Goal: Check status: Check status

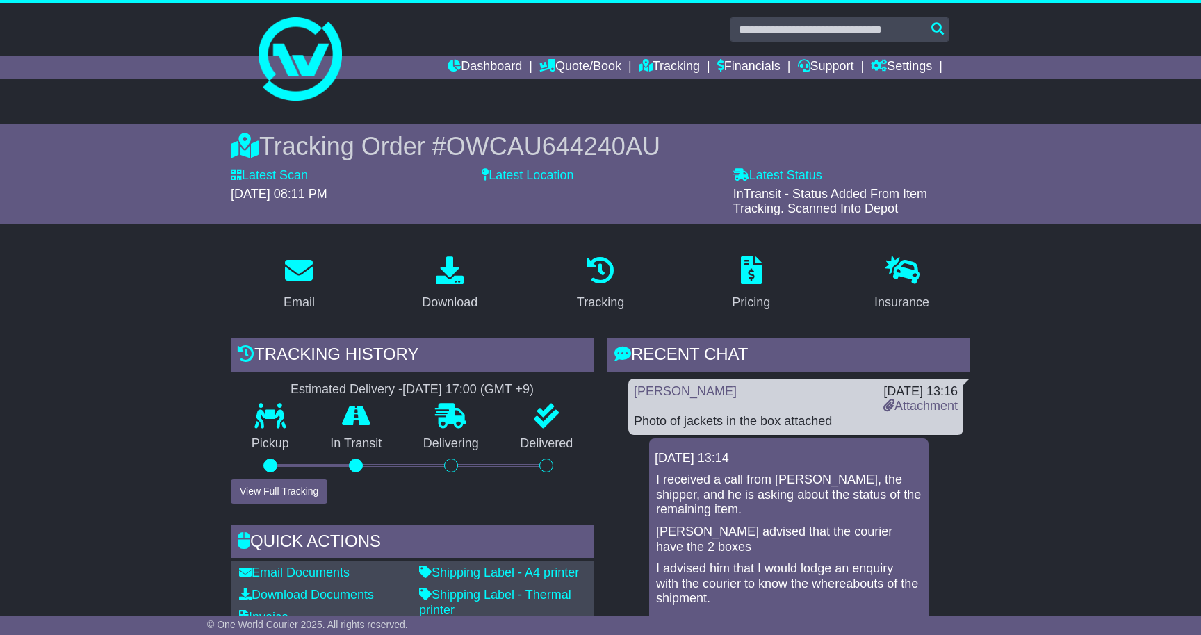
scroll to position [211, 0]
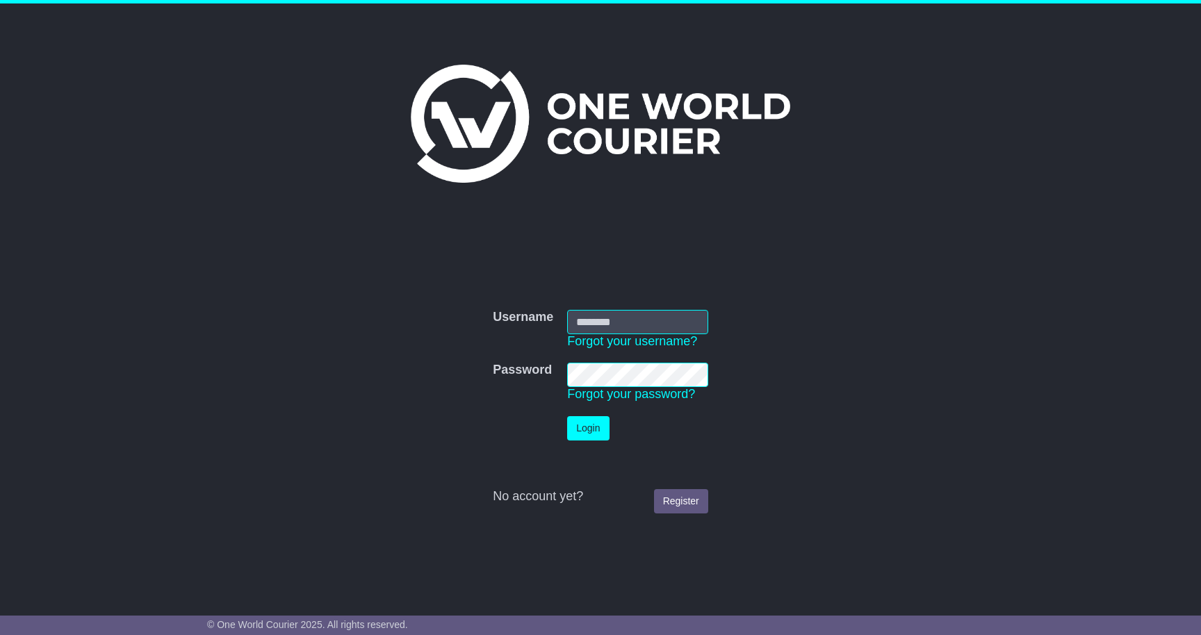
type input "**********"
click at [586, 425] on button "Login" at bounding box center [588, 428] width 42 height 24
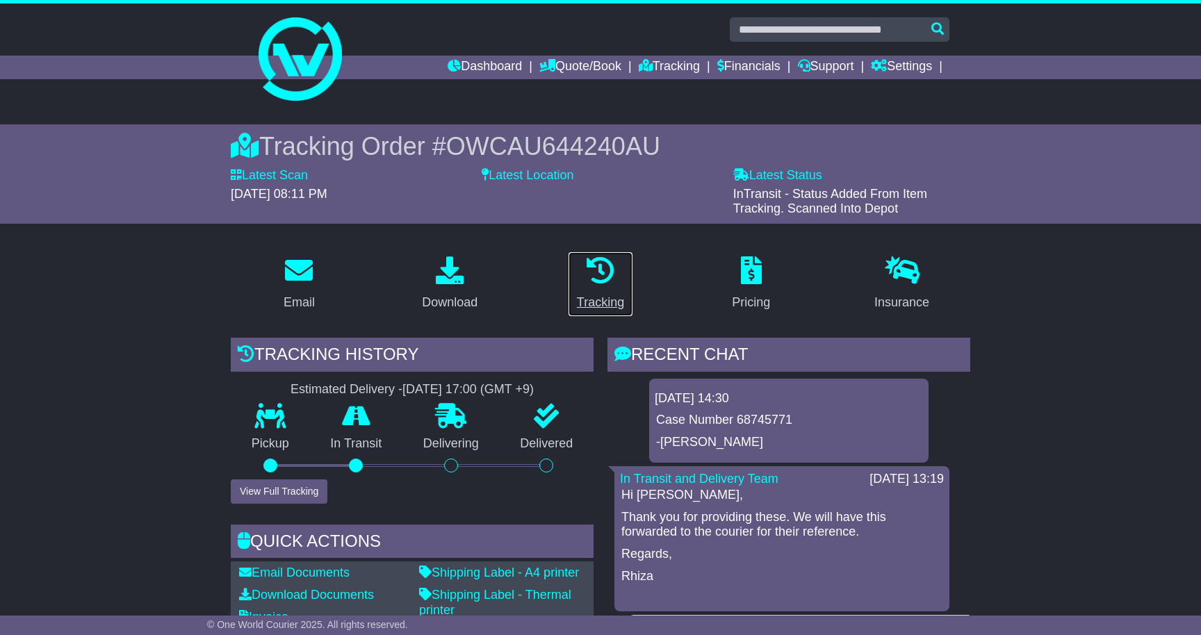
click at [599, 261] on icon at bounding box center [601, 270] width 28 height 28
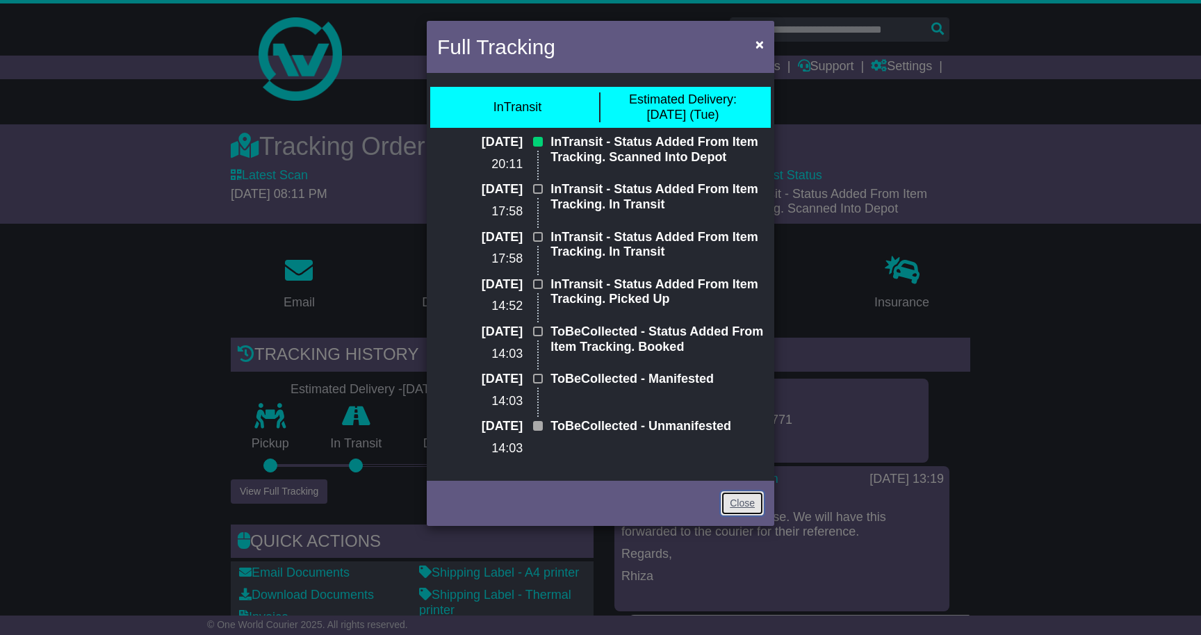
click at [742, 500] on link "Close" at bounding box center [742, 503] width 43 height 24
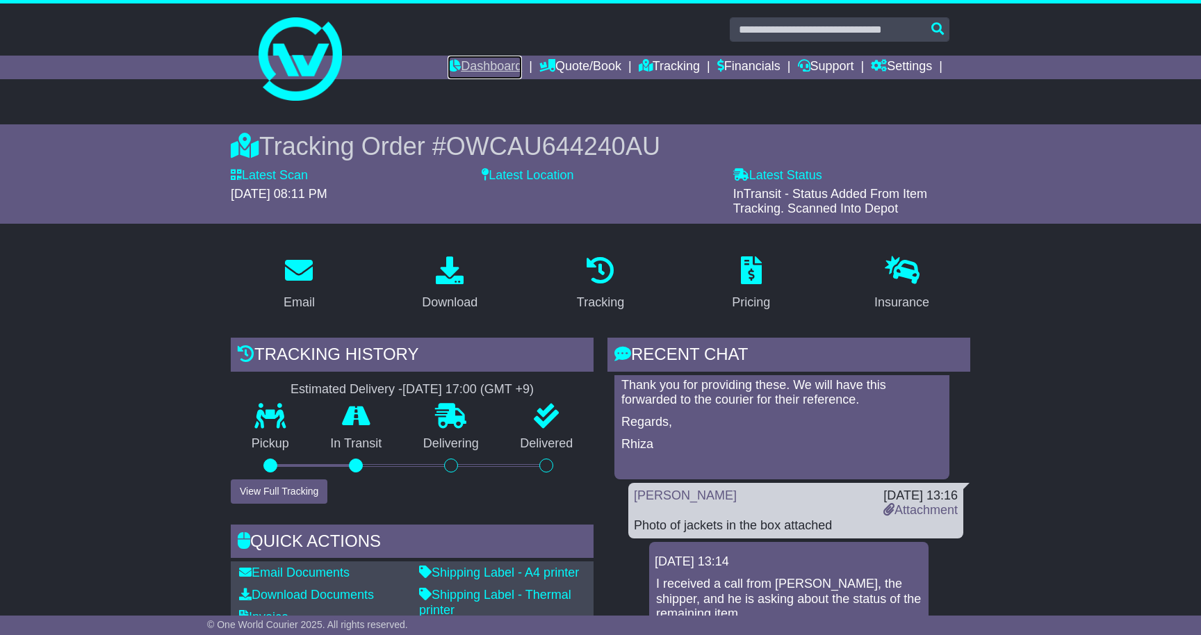
click at [470, 64] on link "Dashboard" at bounding box center [485, 68] width 74 height 24
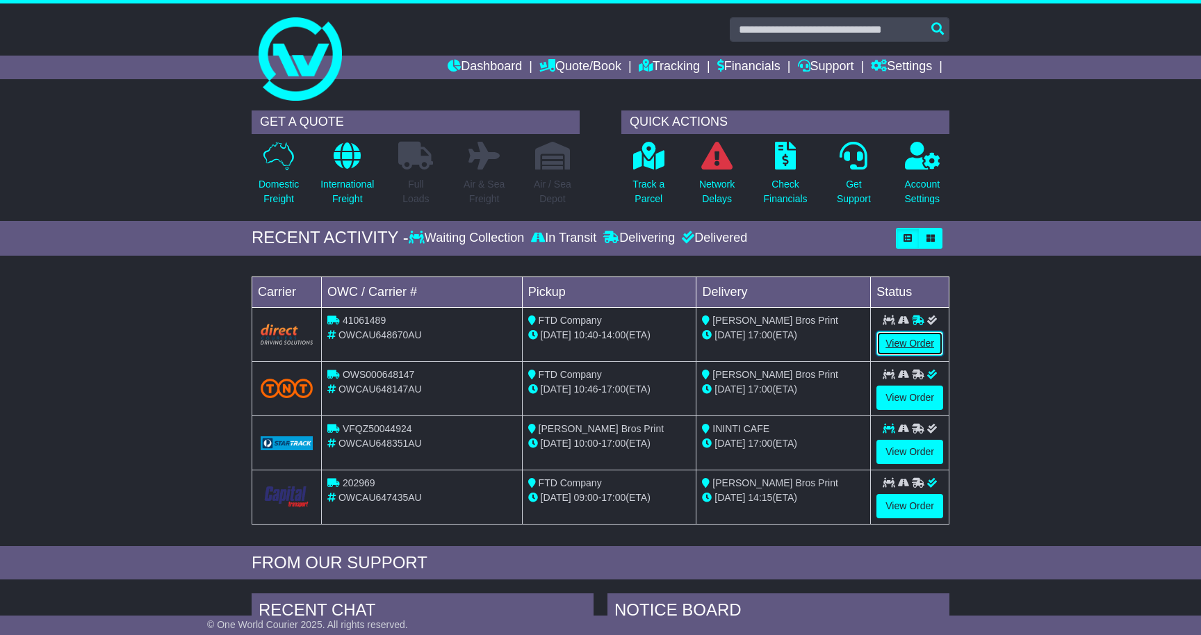
click at [913, 336] on link "View Order" at bounding box center [909, 344] width 67 height 24
